Goal: Transaction & Acquisition: Purchase product/service

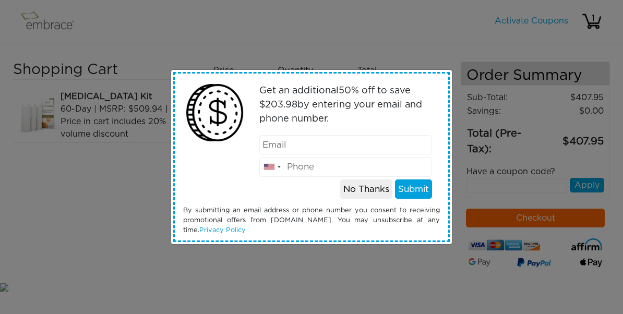
type input "EXTRACREDIT"
click at [292, 148] on input "email" at bounding box center [345, 145] width 173 height 20
type input "d"
type input "[EMAIL_ADDRESS][DOMAIN_NAME]"
click at [296, 170] on input "tel" at bounding box center [345, 167] width 173 height 20
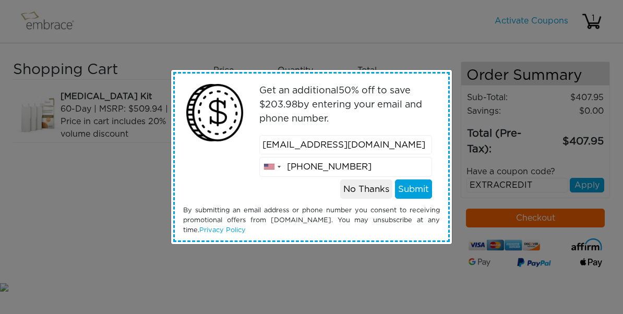
type input "310-975-9726"
click at [418, 180] on button "Submit" at bounding box center [413, 189] width 37 height 20
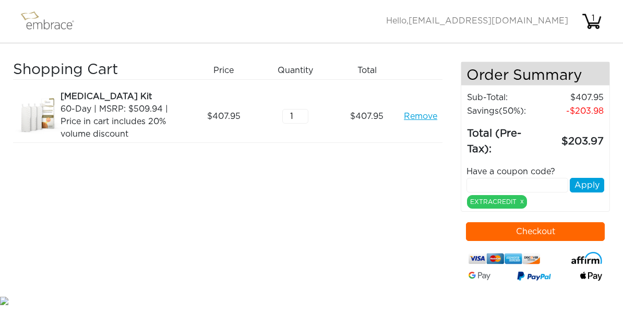
scroll to position [-2, 0]
click at [103, 106] on div "60-Day | MSRP: $509.94 | Price in cart includes 20% volume discount" at bounding box center [122, 122] width 124 height 38
click at [539, 232] on button "Checkout" at bounding box center [535, 231] width 139 height 19
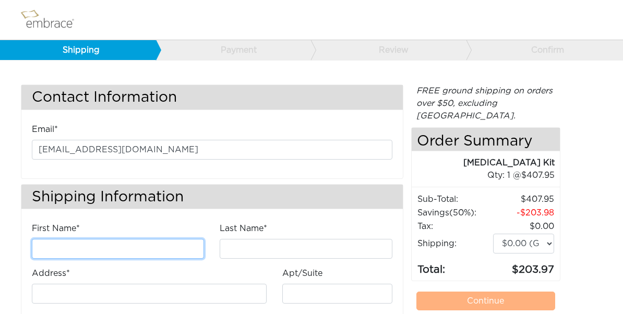
click at [98, 248] on input "First Name*" at bounding box center [118, 249] width 172 height 20
type input "Danielle"
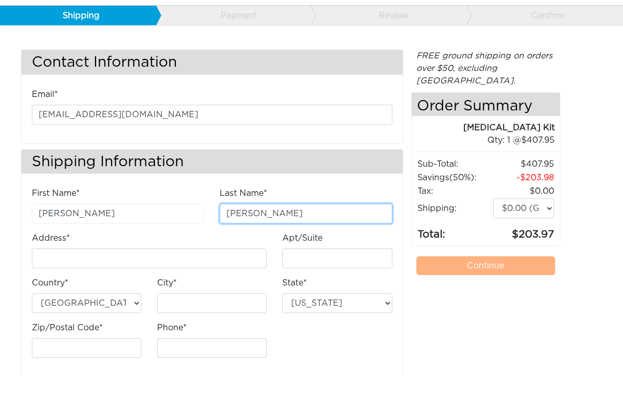
scroll to position [14, 0]
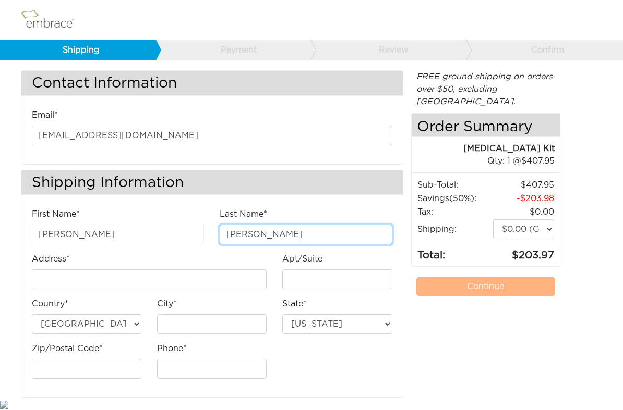
type input "Corsini"
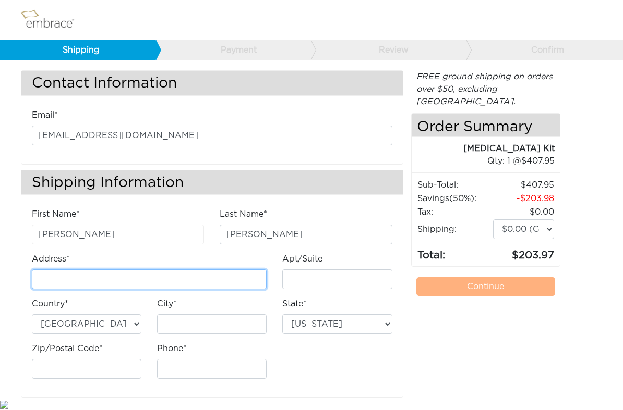
click at [118, 272] on input "Address*" at bounding box center [149, 280] width 235 height 20
type input "[STREET_ADDRESS]"
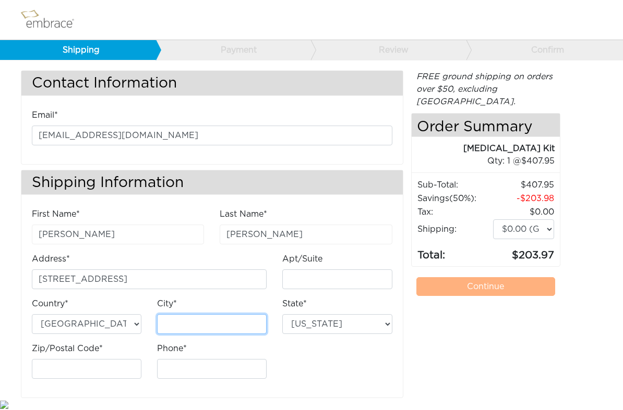
click at [201, 313] on input "City*" at bounding box center [212, 324] width 110 height 20
type input "Houston"
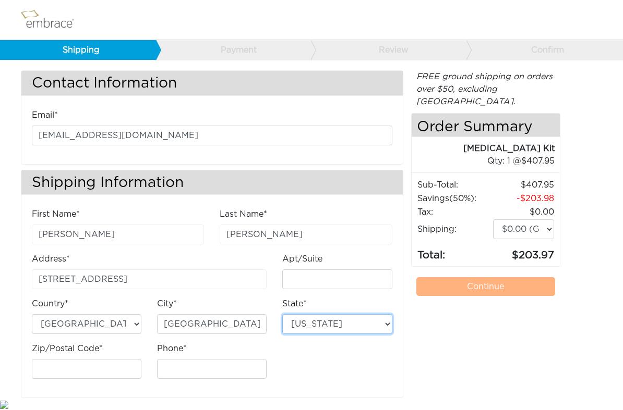
click at [300, 313] on select "Alabama Alaska Arizona Arkansas California Colorado Connecticut District of Col…" at bounding box center [337, 324] width 110 height 20
select select "TX"
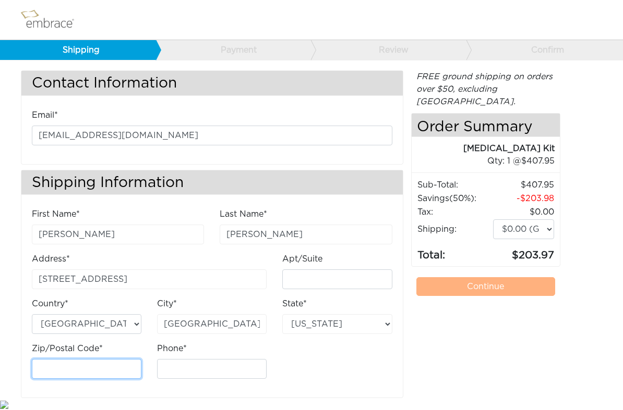
click at [106, 313] on input "Zip/Postal Code*" at bounding box center [87, 369] width 110 height 20
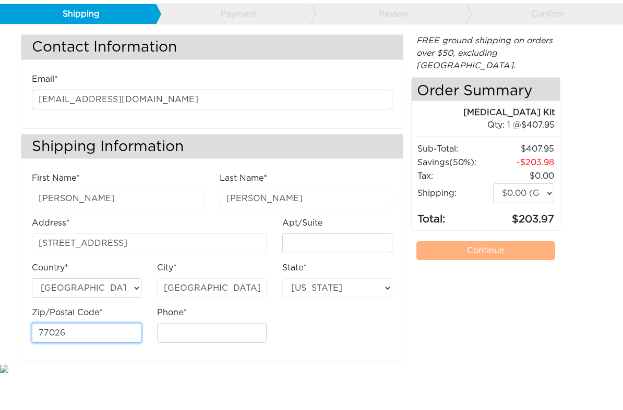
type input "77026"
click at [205, 313] on input "Phone*" at bounding box center [212, 369] width 110 height 20
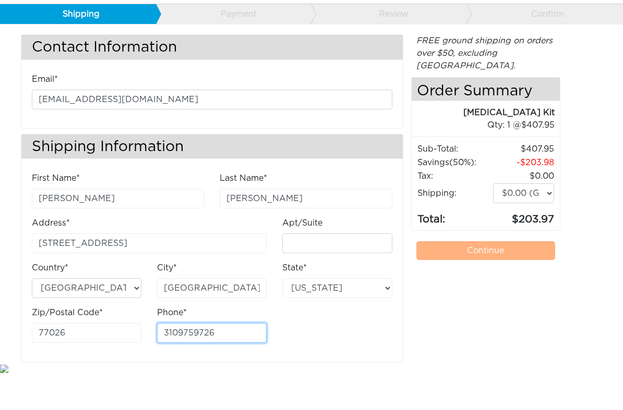
type input "3109759726"
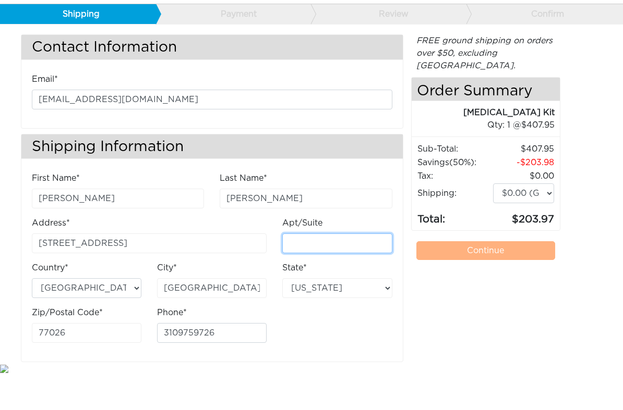
click at [338, 270] on input "Apt/Suite" at bounding box center [337, 280] width 110 height 20
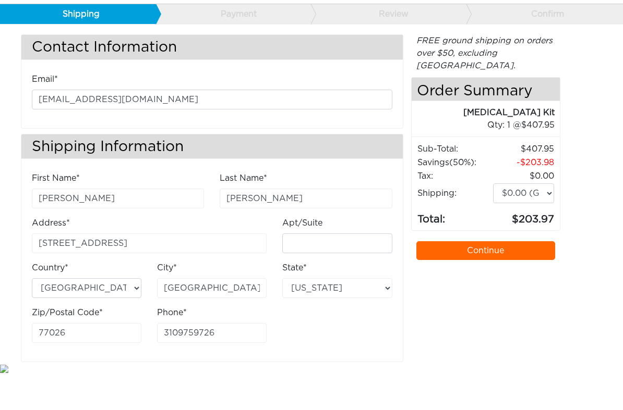
click at [474, 313] on div "FREE ground shipping on orders over $50, excluding Australia. Any applicable im…" at bounding box center [485, 234] width 149 height 328
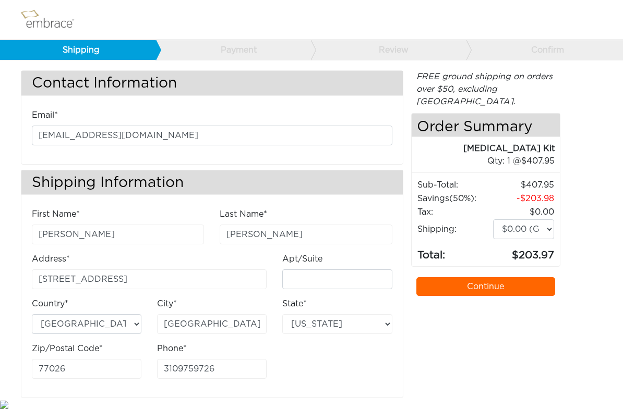
click at [486, 278] on link "Continue" at bounding box center [485, 286] width 139 height 19
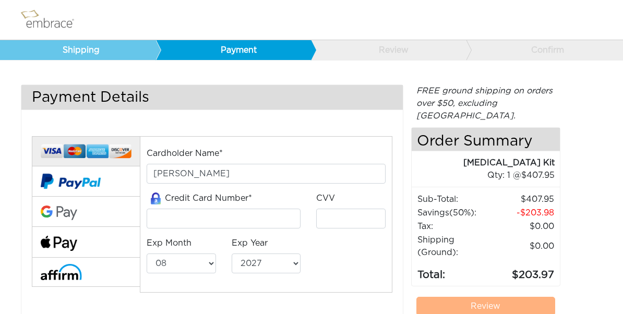
select select "8"
select select "2027"
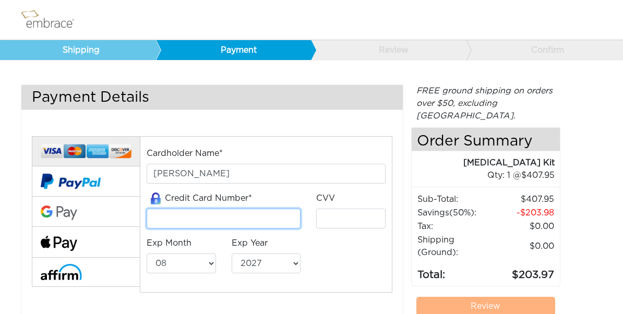
click at [172, 223] on input "tel" at bounding box center [224, 219] width 154 height 20
type input "4610460331963199"
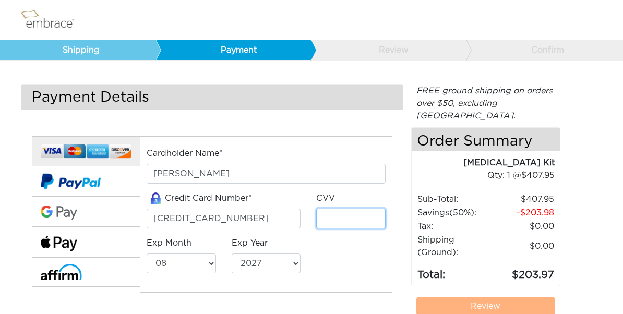
click at [346, 218] on input "tel" at bounding box center [350, 219] width 69 height 20
type input "660"
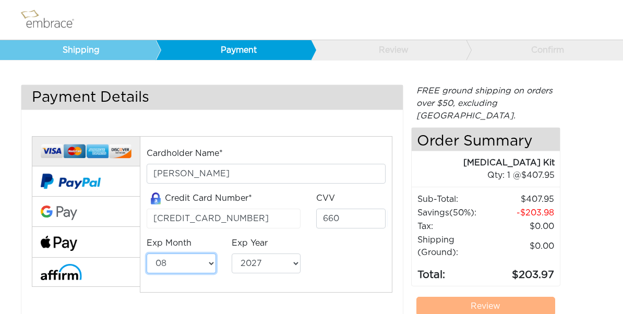
click at [204, 265] on select "01 02 03 04 05 06 07 08 09 10 11 12" at bounding box center [181, 263] width 69 height 20
select select "7"
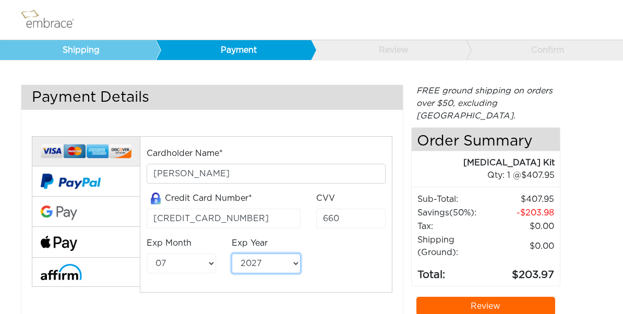
click at [271, 260] on select "2025 2026 2027 2028 2029 2030 2031 2032 2033 2034 2035 2036 2037 2038 2039" at bounding box center [266, 263] width 69 height 20
select select "2030"
click at [493, 297] on link "Review" at bounding box center [485, 306] width 139 height 19
click at [491, 297] on link "Review" at bounding box center [485, 306] width 139 height 19
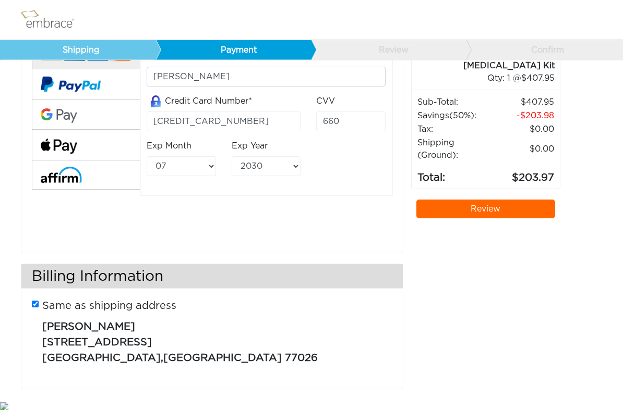
scroll to position [99, 0]
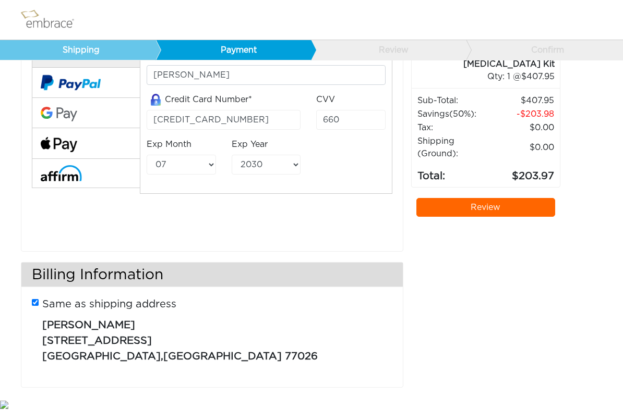
click at [485, 198] on link "Review" at bounding box center [485, 207] width 139 height 19
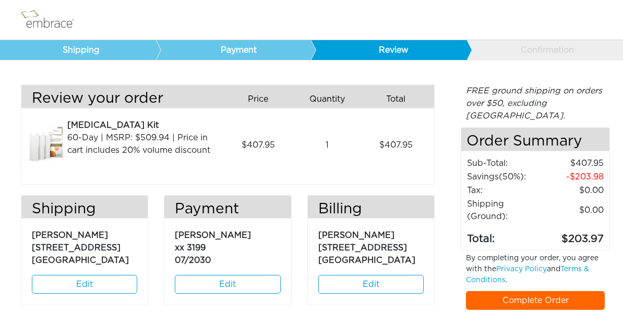
click at [528, 291] on link "Complete Order" at bounding box center [535, 300] width 139 height 19
